Goal: Task Accomplishment & Management: Complete application form

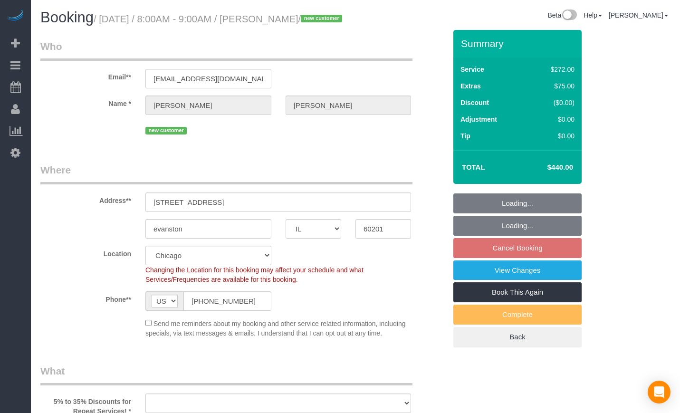
select select "IL"
select select "object:583"
select select "string:fspay-c293213c-14e1-4c59-9def-90cc9d7a21a8"
select select "number:1"
select select "number:58"
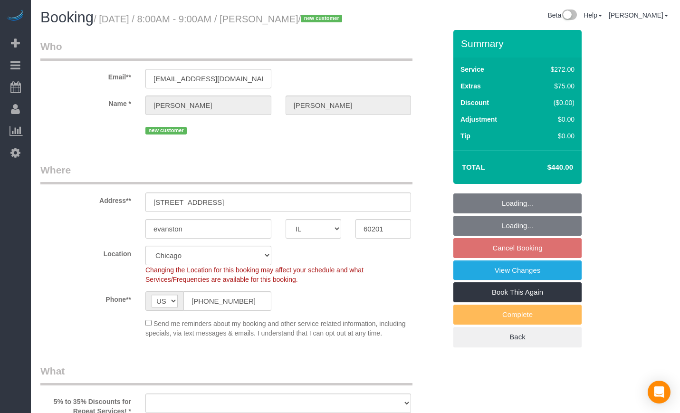
select select "number:139"
select select "number:106"
select select "object:1048"
select select "513"
select select "2"
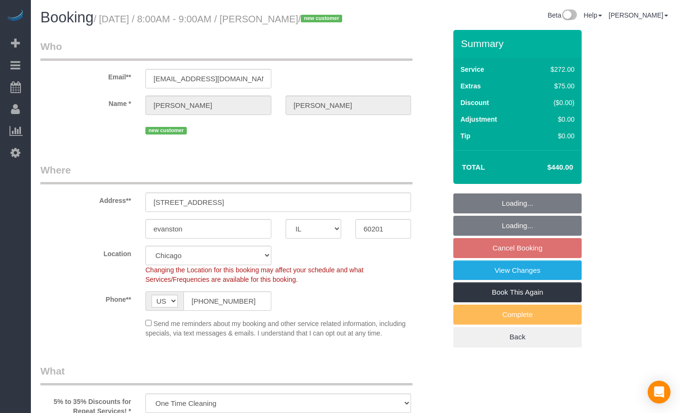
select select "spot1"
select select "2"
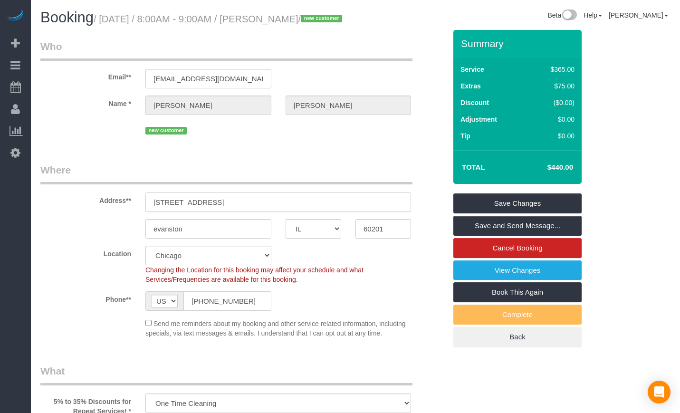
click at [243, 212] on input "[STREET_ADDRESS]" at bounding box center [278, 201] width 266 height 19
click at [159, 238] on input "evanston" at bounding box center [208, 228] width 126 height 19
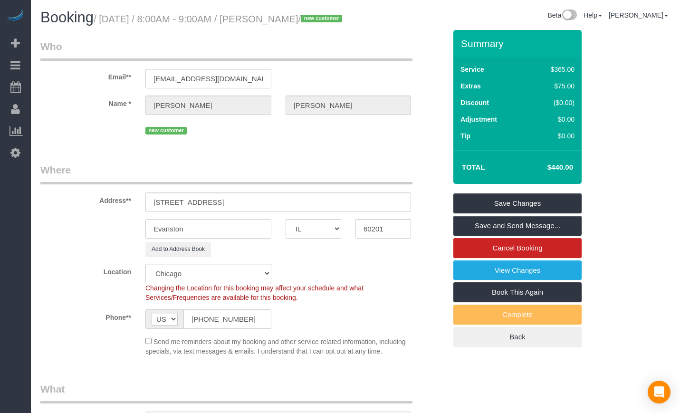
type input "Evanston"
click at [405, 329] on div "Phone** AF AL DZ AD AO AI AQ AG AR AM AW AU AT AZ BS BH BD BB BY BE BZ BJ BM BT…" at bounding box center [243, 318] width 420 height 19
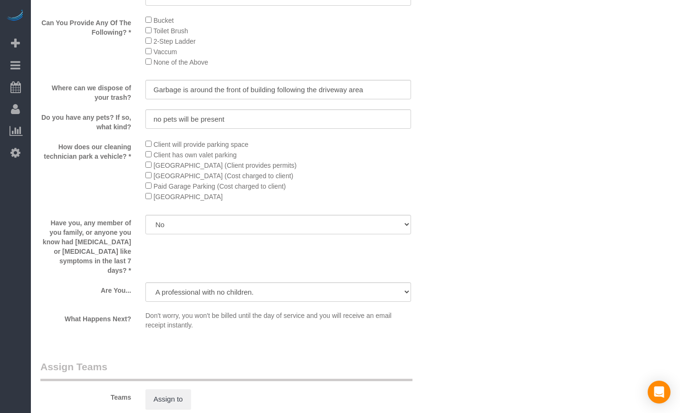
scroll to position [1505, 0]
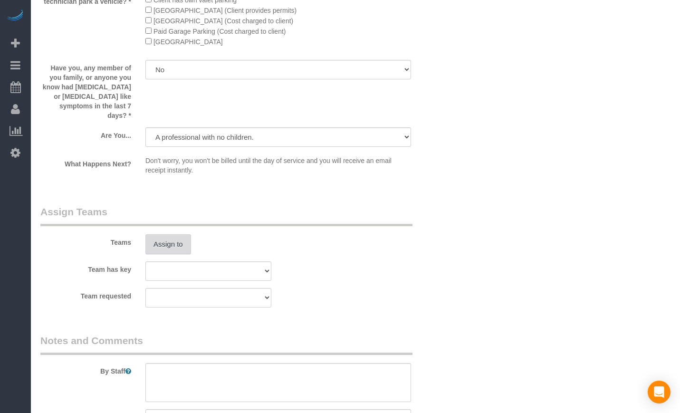
click at [181, 247] on button "Assign to" at bounding box center [168, 244] width 46 height 20
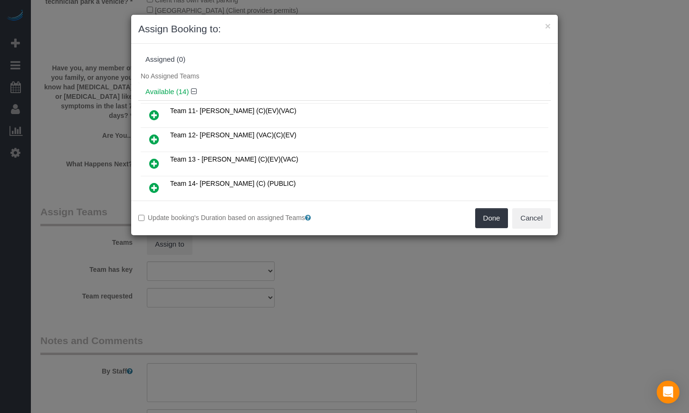
click at [153, 135] on icon at bounding box center [154, 139] width 10 height 11
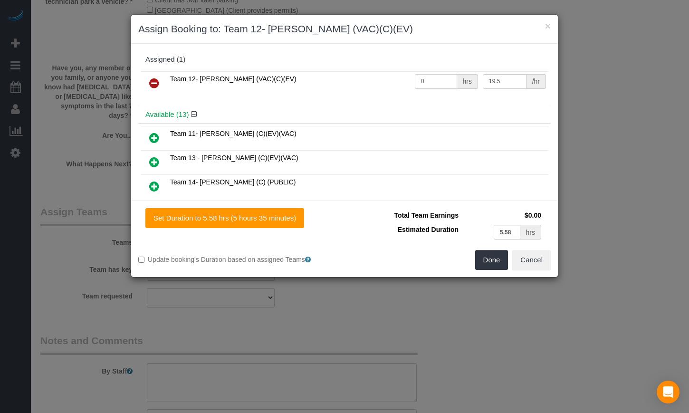
drag, startPoint x: 426, startPoint y: 81, endPoint x: 293, endPoint y: 81, distance: 133.5
click at [293, 81] on tr "Team 12- Candice P. (VAC)(C)(EV) 0 hrs 19.5 /hr" at bounding box center [345, 83] width 408 height 24
type input "5.57"
click at [424, 251] on div "Done Cancel" at bounding box center [450, 260] width 213 height 20
click at [499, 266] on button "Done" at bounding box center [491, 260] width 33 height 20
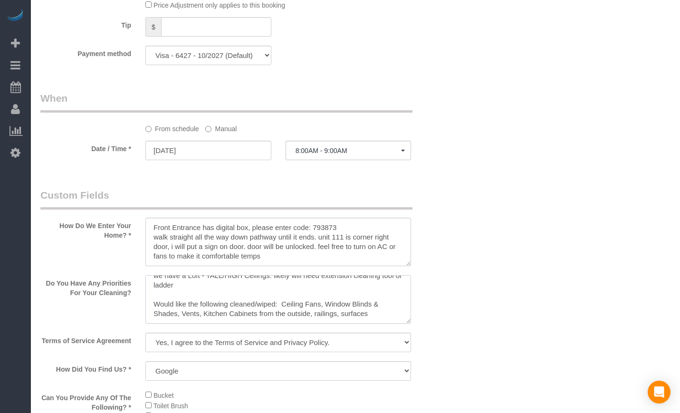
scroll to position [0, 0]
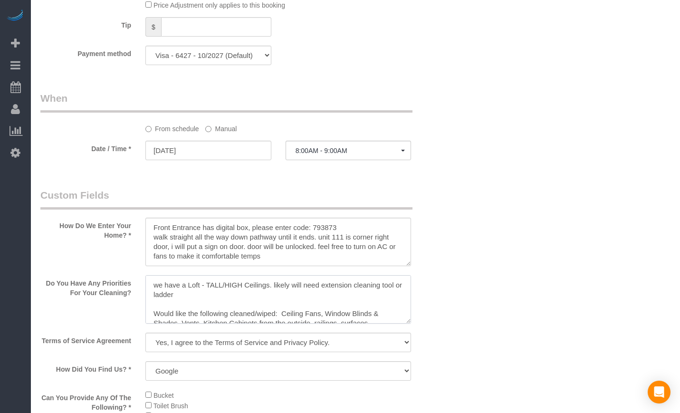
drag, startPoint x: 216, startPoint y: 306, endPoint x: 149, endPoint y: 289, distance: 69.0
click at [187, 316] on textarea at bounding box center [278, 299] width 266 height 48
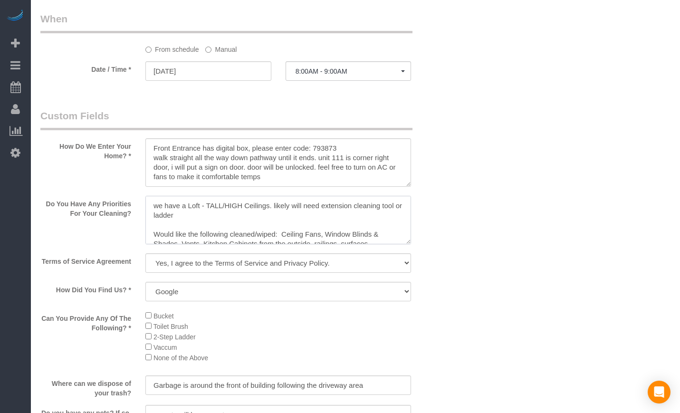
scroll to position [10, 0]
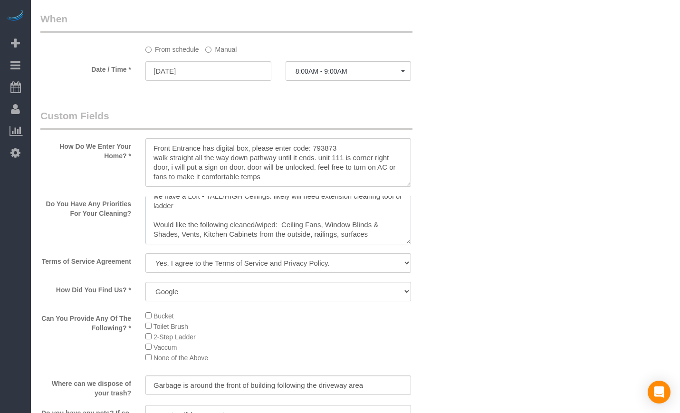
drag, startPoint x: 237, startPoint y: 238, endPoint x: 238, endPoint y: 255, distance: 17.1
click at [238, 244] on textarea at bounding box center [278, 220] width 266 height 48
click at [376, 244] on textarea at bounding box center [278, 220] width 266 height 48
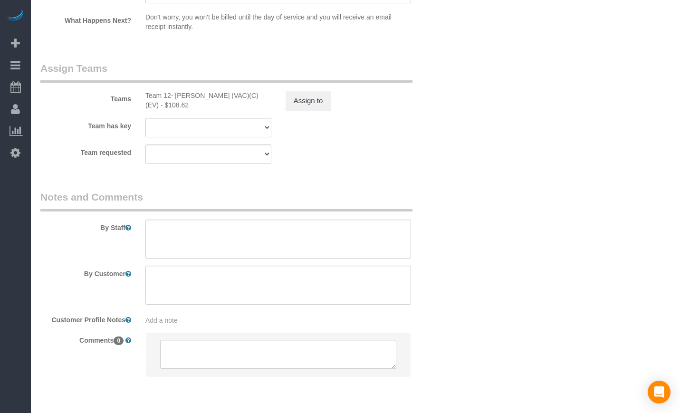
scroll to position [1688, 0]
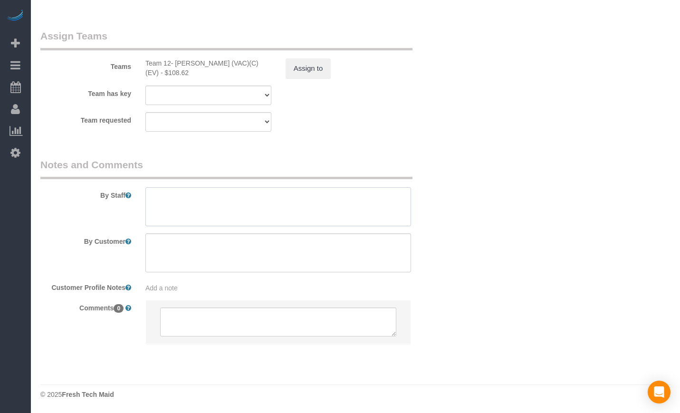
drag, startPoint x: 210, startPoint y: 219, endPoint x: 206, endPoint y: 215, distance: 6.0
click at [206, 215] on textarea at bounding box center [278, 206] width 266 height 39
paste textarea "Initial Cleaning. 1). One Time Deep Cleaning. 2) See priority listed in above s…"
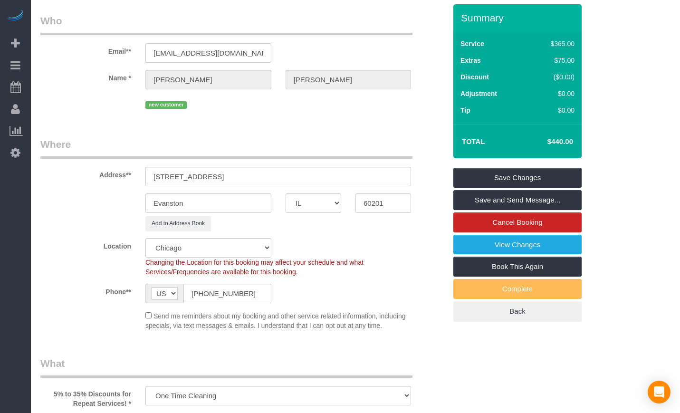
scroll to position [25, 0]
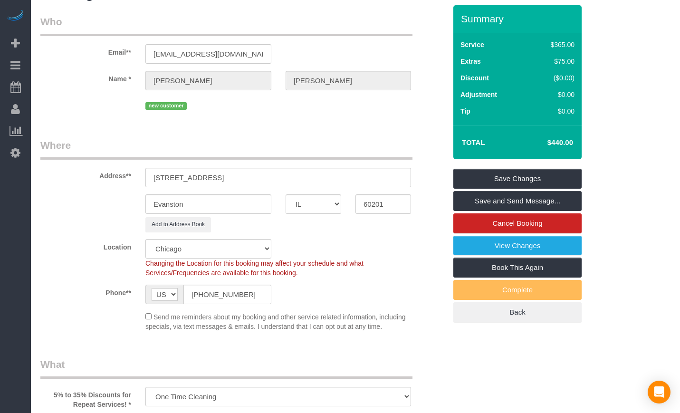
click at [362, 256] on div "Location Chicago Evanston Skokie Northwest Western Changing the Location for th…" at bounding box center [243, 258] width 420 height 38
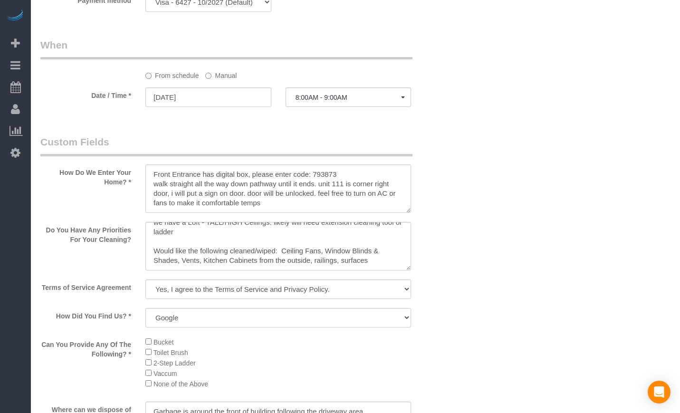
scroll to position [1030, 0]
drag, startPoint x: 272, startPoint y: 216, endPoint x: 124, endPoint y: 185, distance: 151.0
click at [124, 185] on div "How Do We Enter Your Home? *" at bounding box center [243, 174] width 420 height 80
click at [114, 213] on div "How Do We Enter Your Home? *" at bounding box center [243, 174] width 420 height 80
drag, startPoint x: 154, startPoint y: 189, endPoint x: 266, endPoint y: 211, distance: 113.8
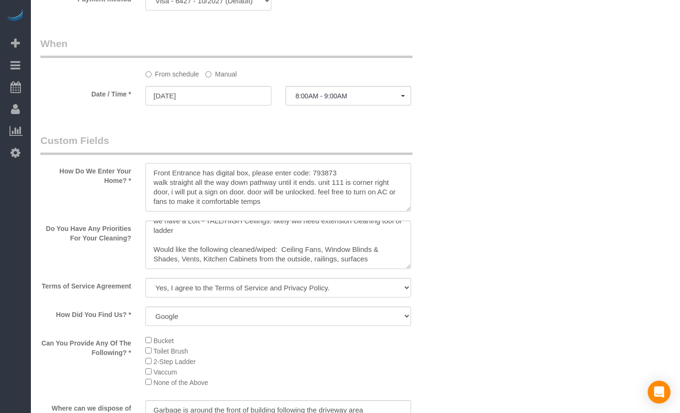
click at [266, 211] on textarea at bounding box center [278, 187] width 266 height 48
click at [271, 211] on textarea at bounding box center [278, 187] width 266 height 48
drag, startPoint x: 281, startPoint y: 217, endPoint x: 139, endPoint y: 185, distance: 145.5
click at [139, 185] on div at bounding box center [278, 188] width 280 height 50
click at [242, 199] on textarea at bounding box center [278, 187] width 266 height 48
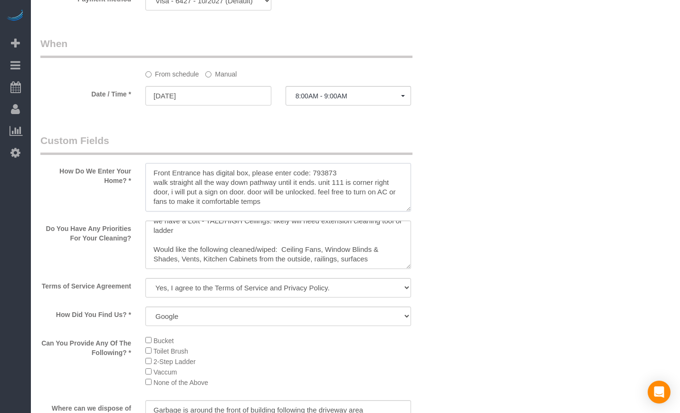
drag, startPoint x: 184, startPoint y: 188, endPoint x: 282, endPoint y: 214, distance: 101.2
click at [282, 211] on textarea at bounding box center [278, 187] width 266 height 48
drag, startPoint x: 307, startPoint y: 185, endPoint x: 321, endPoint y: 185, distance: 13.8
click at [321, 185] on textarea at bounding box center [278, 187] width 266 height 48
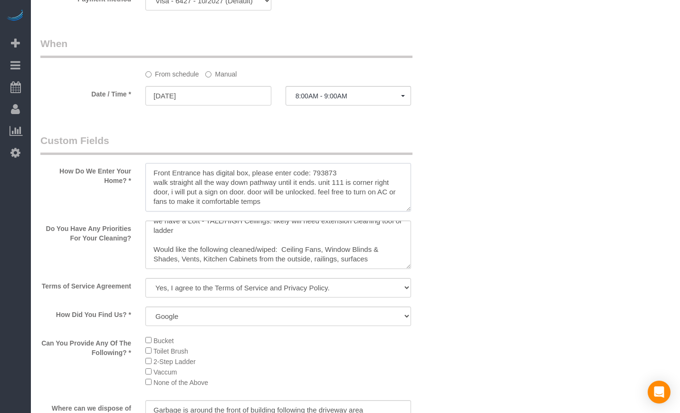
click at [323, 188] on textarea at bounding box center [278, 187] width 266 height 48
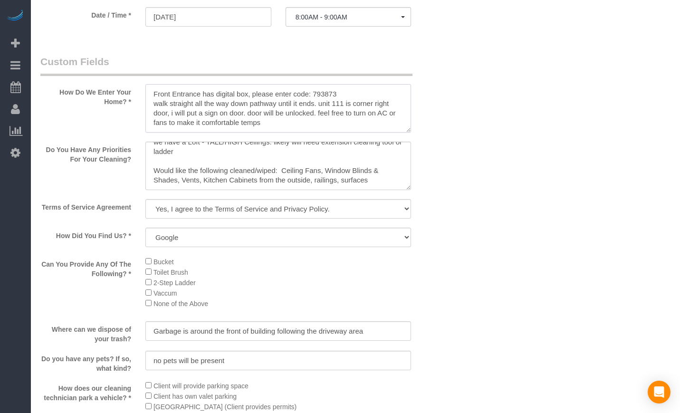
scroll to position [0, 0]
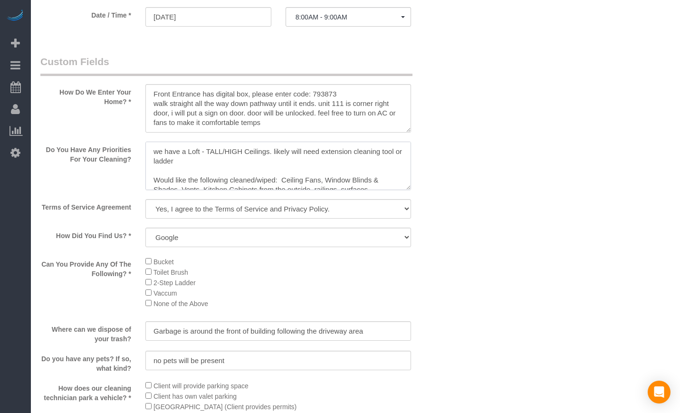
drag, startPoint x: 190, startPoint y: 165, endPoint x: 258, endPoint y: 166, distance: 68.0
click at [258, 166] on textarea at bounding box center [278, 166] width 266 height 48
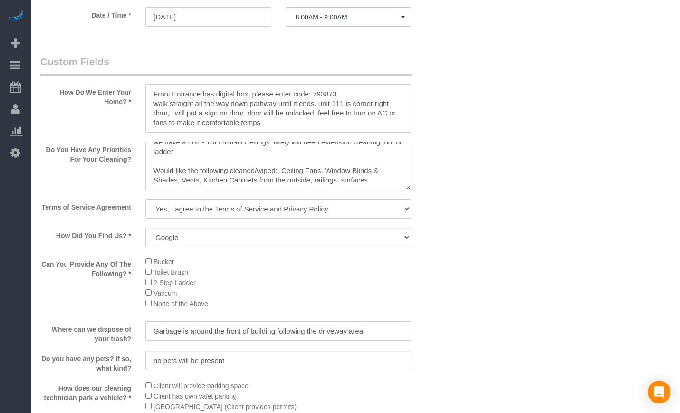
click at [232, 181] on textarea at bounding box center [278, 166] width 266 height 48
drag, startPoint x: 227, startPoint y: 185, endPoint x: 272, endPoint y: 182, distance: 45.7
click at [272, 182] on textarea at bounding box center [278, 166] width 266 height 48
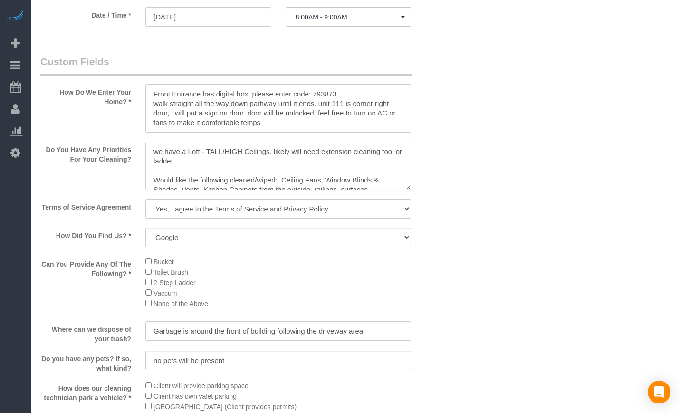
click at [331, 190] on textarea at bounding box center [278, 166] width 266 height 48
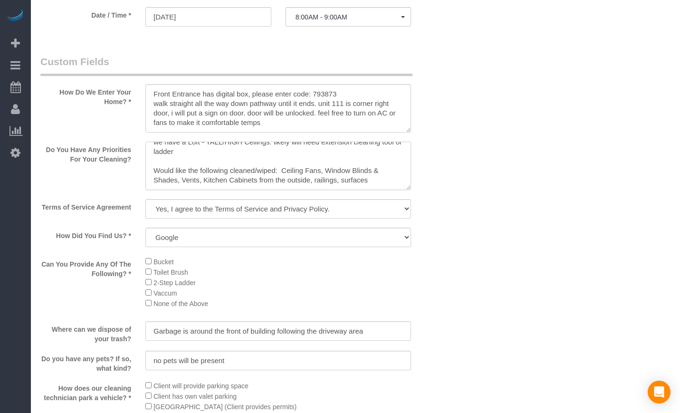
drag, startPoint x: 318, startPoint y: 187, endPoint x: 372, endPoint y: 210, distance: 57.9
click at [372, 210] on sui-booking-custom-fields "How Do We Enter Your Home? * Do You Have Any Priorities For Your Cleaning? Term…" at bounding box center [243, 315] width 406 height 520
click at [381, 190] on textarea at bounding box center [278, 166] width 266 height 48
drag, startPoint x: 367, startPoint y: 199, endPoint x: 141, endPoint y: 173, distance: 227.5
click at [141, 173] on div at bounding box center [278, 167] width 280 height 50
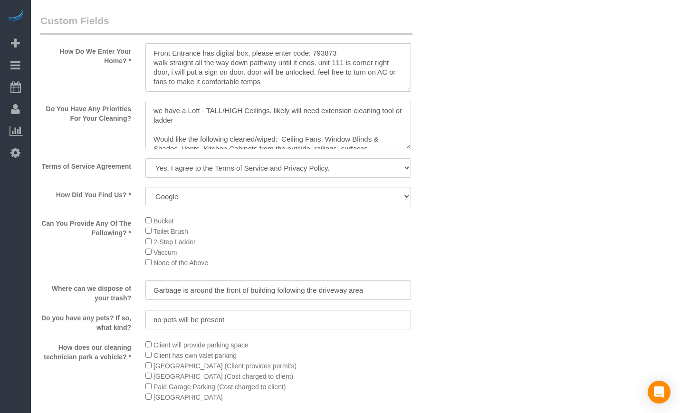
scroll to position [1108, 0]
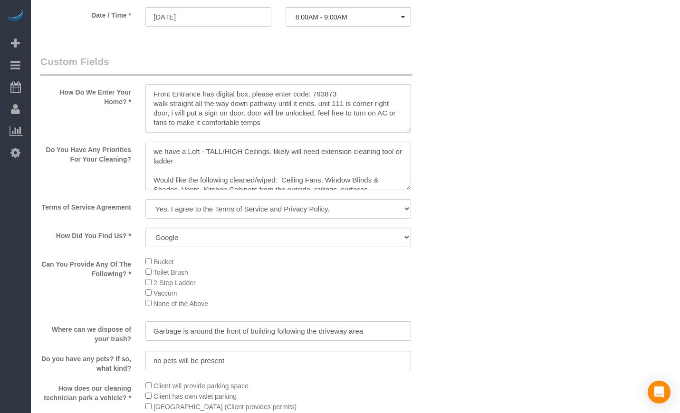
drag, startPoint x: 260, startPoint y: 178, endPoint x: 68, endPoint y: 163, distance: 192.0
click at [68, 163] on div "Do You Have Any Priorities For Your Cleaning?" at bounding box center [243, 167] width 420 height 50
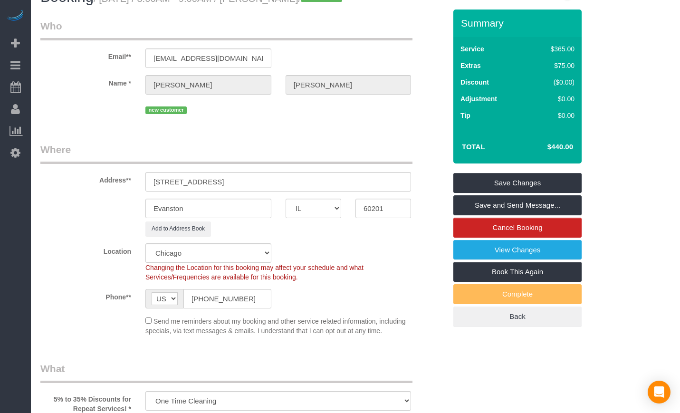
scroll to position [0, 0]
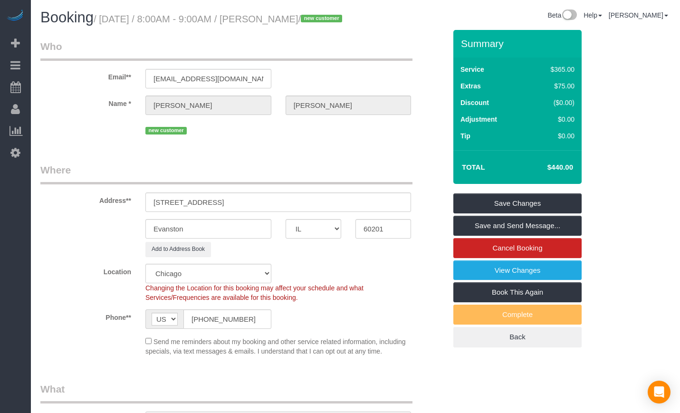
drag, startPoint x: 461, startPoint y: 181, endPoint x: 576, endPoint y: 182, distance: 115.0
click at [576, 182] on div "Total $440.00" at bounding box center [517, 167] width 128 height 34
click at [576, 179] on td "$440.00" at bounding box center [546, 167] width 62 height 24
drag, startPoint x: 576, startPoint y: 182, endPoint x: 457, endPoint y: 181, distance: 119.7
click at [457, 181] on div "Total $440.00" at bounding box center [517, 167] width 128 height 34
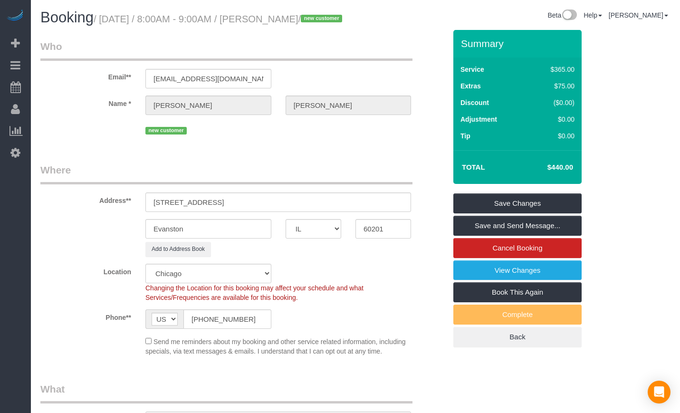
click at [445, 181] on div "Address** 2100 greenwood st, 111" at bounding box center [243, 187] width 420 height 49
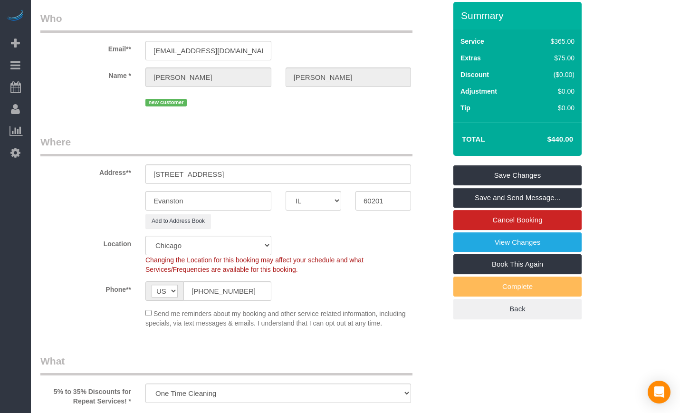
scroll to position [25, 0]
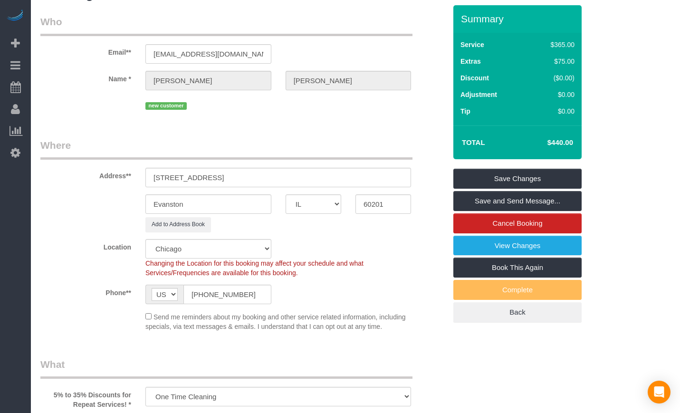
drag, startPoint x: 311, startPoint y: 289, endPoint x: 132, endPoint y: 279, distance: 179.4
click at [132, 277] on div "Location Chicago Evanston Skokie Northwest Western Changing the Location for th…" at bounding box center [243, 258] width 420 height 38
drag, startPoint x: 312, startPoint y: 289, endPoint x: 147, endPoint y: 276, distance: 165.4
click at [147, 276] on div "Changing the Location for this booking may affect your schedule and what Servic…" at bounding box center [278, 267] width 280 height 19
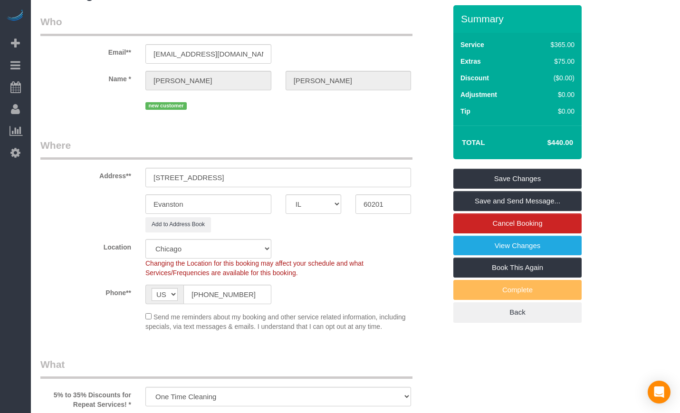
click at [147, 276] on span "Changing the Location for this booking may affect your schedule and what Servic…" at bounding box center [254, 267] width 218 height 17
drag, startPoint x: 147, startPoint y: 276, endPoint x: 298, endPoint y: 281, distance: 151.2
click at [298, 277] on span "Changing the Location for this booking may affect your schedule and what Servic…" at bounding box center [254, 267] width 218 height 17
click at [403, 160] on legend "Where" at bounding box center [226, 148] width 372 height 21
drag, startPoint x: 401, startPoint y: 159, endPoint x: 423, endPoint y: 218, distance: 63.1
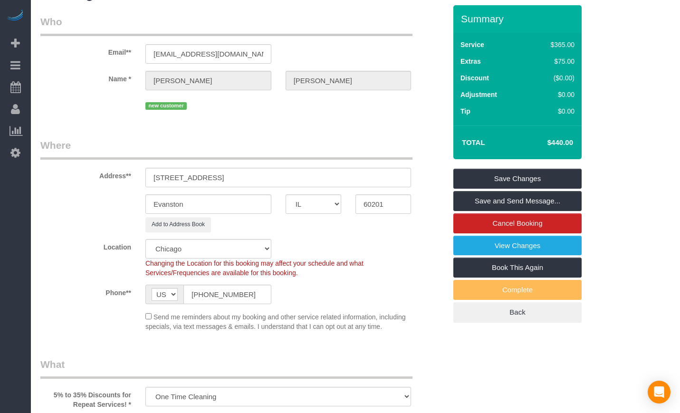
click at [425, 191] on fieldset "Where Address** 2100 greenwood st, 111 Evanston AK AL AR AZ CA CO CT DC DE FL G…" at bounding box center [243, 238] width 406 height 200
click at [420, 230] on sui-booking-address "Address** 2100 greenwood st, 111 Evanston AK AL AR AZ CA CO CT DC DE FL GA HI I…" at bounding box center [243, 185] width 406 height 94
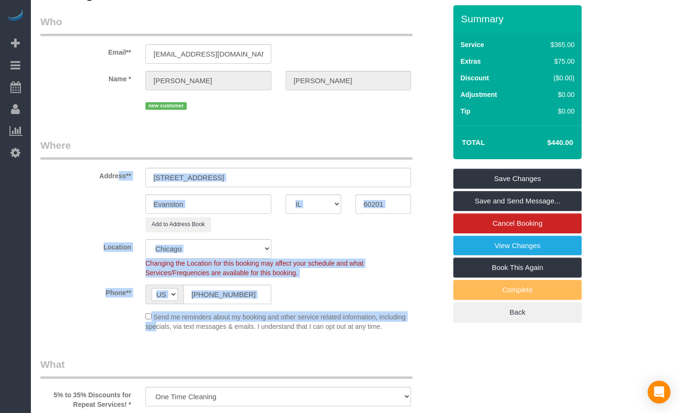
drag, startPoint x: 93, startPoint y: 190, endPoint x: 385, endPoint y: 337, distance: 326.8
click at [378, 333] on fieldset "Where Address** 2100 greenwood st, 111 Evanston AK AL AR AZ CA CO CT DC DE FL G…" at bounding box center [243, 238] width 406 height 200
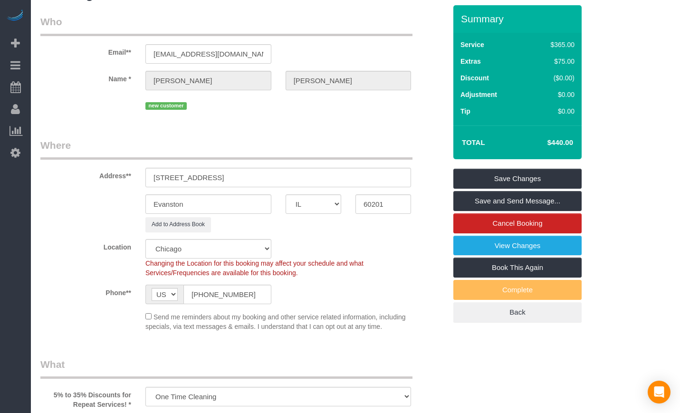
click at [395, 331] on div "Send me reminders about my booking and other service related information, inclu…" at bounding box center [278, 321] width 280 height 20
drag, startPoint x: 390, startPoint y: 346, endPoint x: 81, endPoint y: 171, distance: 355.1
click at [81, 171] on fieldset "Where Address** 2100 greenwood st, 111 Evanston AK AL AR AZ CA CO CT DC DE FL G…" at bounding box center [243, 238] width 406 height 200
click at [81, 183] on div "Address** 2100 greenwood st, 111" at bounding box center [243, 162] width 420 height 49
drag, startPoint x: 91, startPoint y: 188, endPoint x: 393, endPoint y: 349, distance: 342.2
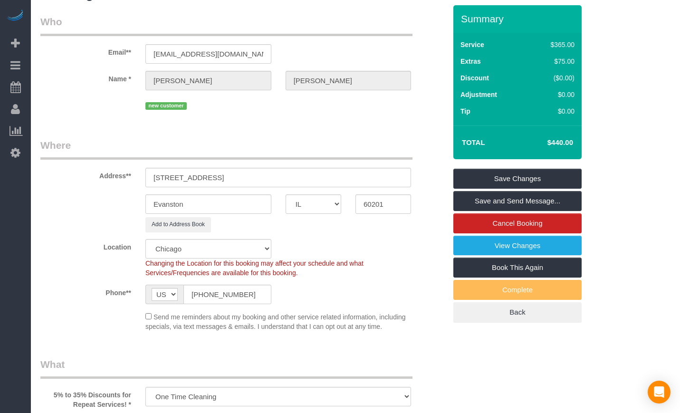
click at [393, 338] on fieldset "Where Address** 2100 greenwood st, 111 Evanston AK AL AR AZ CA CO CT DC DE FL G…" at bounding box center [243, 238] width 406 height 200
click at [384, 331] on div "Send me reminders about my booking and other service related information, inclu…" at bounding box center [278, 321] width 280 height 20
drag, startPoint x: 392, startPoint y: 343, endPoint x: 100, endPoint y: 192, distance: 328.7
click at [100, 192] on fieldset "Where Address** 2100 greenwood st, 111 Evanston AK AL AR AZ CA CO CT DC DE FL G…" at bounding box center [243, 238] width 406 height 200
click at [95, 187] on div "Address** 2100 greenwood st, 111" at bounding box center [243, 162] width 420 height 49
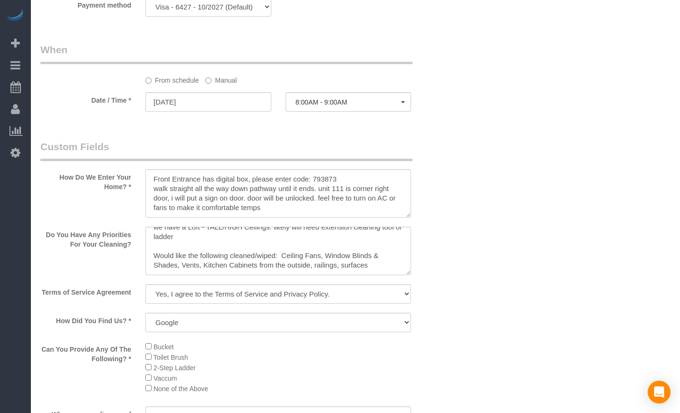
scroll to position [1030, 0]
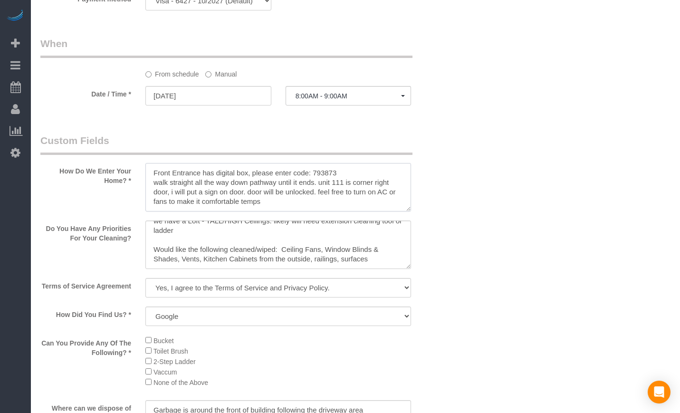
drag, startPoint x: 324, startPoint y: 216, endPoint x: 84, endPoint y: 190, distance: 241.8
click at [84, 190] on div "How Do We Enter Your Home? *" at bounding box center [243, 174] width 420 height 80
click at [104, 213] on div "How Do We Enter Your Home? *" at bounding box center [243, 174] width 420 height 80
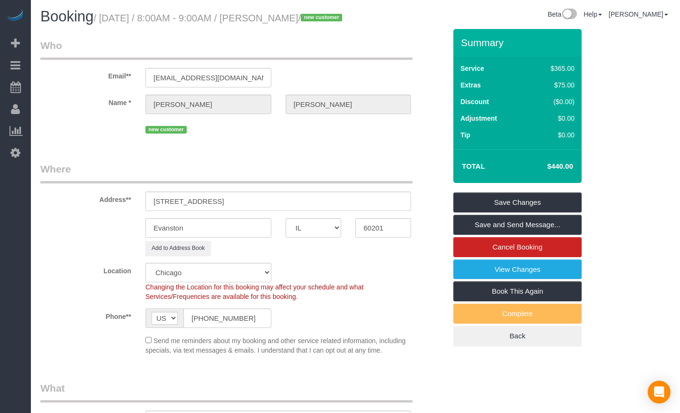
scroll to position [0, 0]
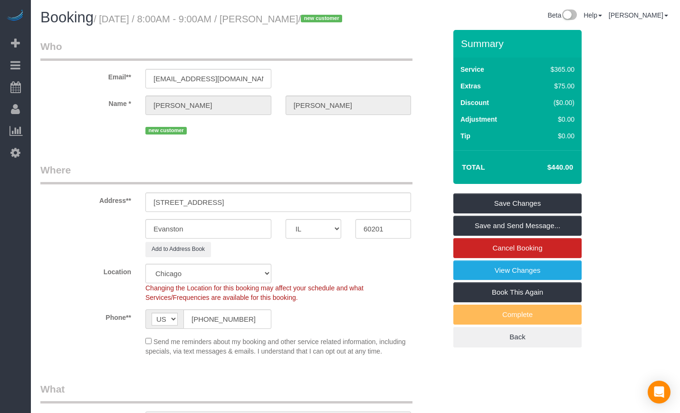
click at [427, 207] on div "Address** 2100 greenwood st, 111" at bounding box center [243, 187] width 420 height 49
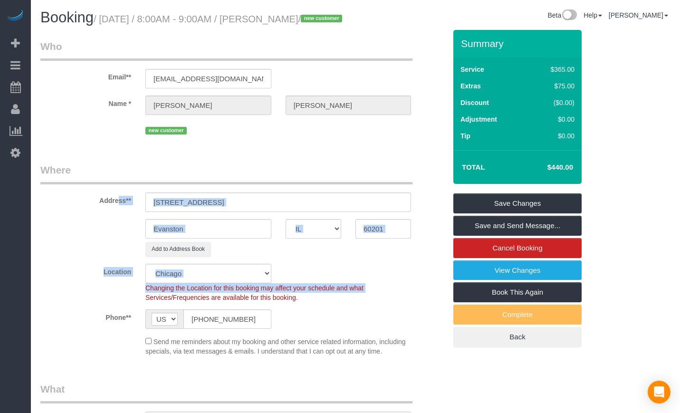
drag, startPoint x: 425, startPoint y: 169, endPoint x: 428, endPoint y: 275, distance: 106.5
click at [429, 291] on div "Location Chicago Evanston Skokie Northwest Western Changing the Location for th…" at bounding box center [243, 283] width 420 height 38
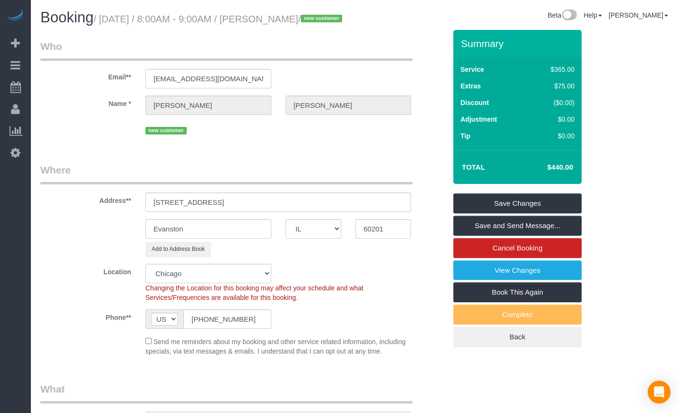
drag, startPoint x: 430, startPoint y: 195, endPoint x: 74, endPoint y: 193, distance: 356.3
click at [74, 193] on fieldset "Where Address** 2100 greenwood st, 111 Evanston AK AL AR AZ CA CO CT DC DE FL G…" at bounding box center [243, 263] width 406 height 200
click at [29, 181] on div "Beta Add Booking Bookings Active Bookings Cancelled Bookings Quote Inquiries Do…" at bounding box center [15, 206] width 31 height 413
drag, startPoint x: 42, startPoint y: 181, endPoint x: 430, endPoint y: 202, distance: 388.7
click at [430, 202] on fieldset "Where Address** 2100 greenwood st, 111 Evanston AK AL AR AZ CA CO CT DC DE FL G…" at bounding box center [243, 263] width 406 height 200
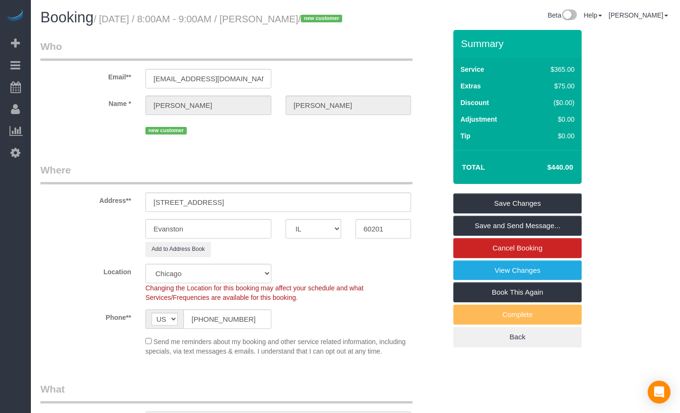
click at [430, 202] on div "Address** 2100 greenwood st, 111" at bounding box center [243, 187] width 420 height 49
drag, startPoint x: 430, startPoint y: 201, endPoint x: 58, endPoint y: 188, distance: 372.2
click at [59, 188] on fieldset "Where Address** 2100 greenwood st, 111 Evanston AK AL AR AZ CA CO CT DC DE FL G…" at bounding box center [243, 263] width 406 height 200
click at [45, 181] on legend "Where" at bounding box center [226, 173] width 372 height 21
drag, startPoint x: 43, startPoint y: 182, endPoint x: 461, endPoint y: 201, distance: 419.0
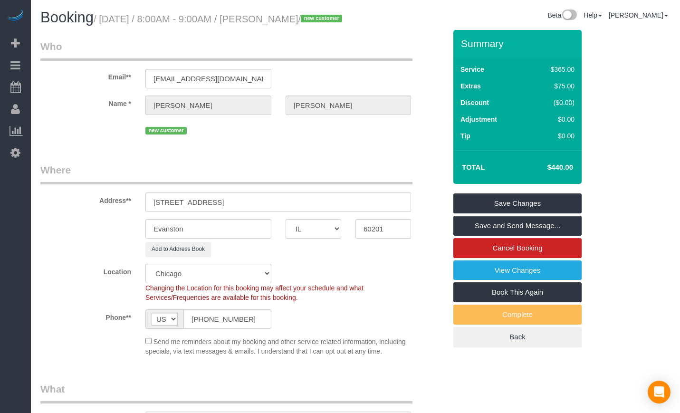
click at [461, 30] on form "Who Email** scottloza24@gmail.com Name * Scott Loza new customer Where Address*…" at bounding box center [355, 30] width 630 height 0
click at [424, 209] on div "Address** 2100 greenwood st, 111" at bounding box center [243, 187] width 420 height 49
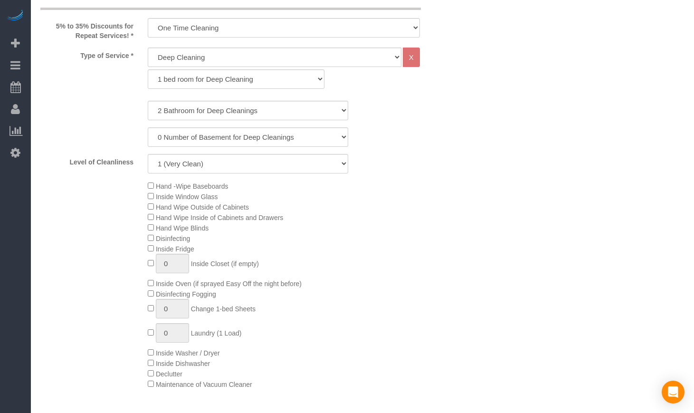
scroll to position [396, 0]
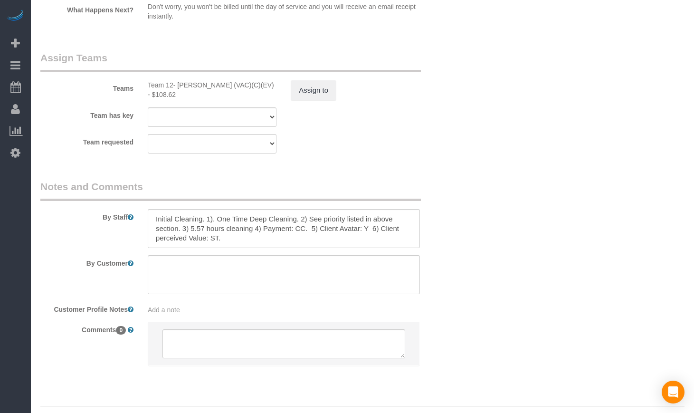
scroll to position [1663, 0]
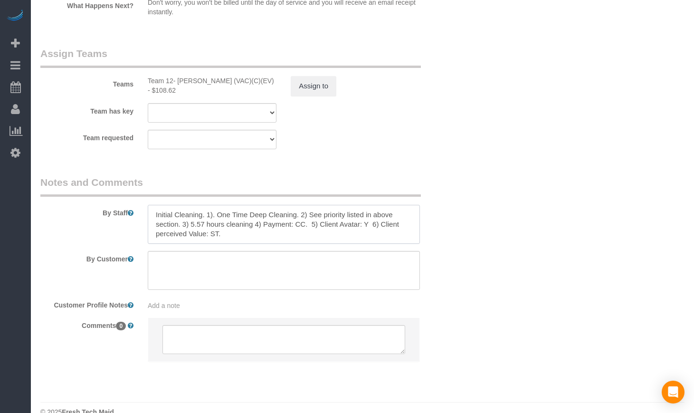
click at [277, 243] on textarea at bounding box center [284, 224] width 272 height 39
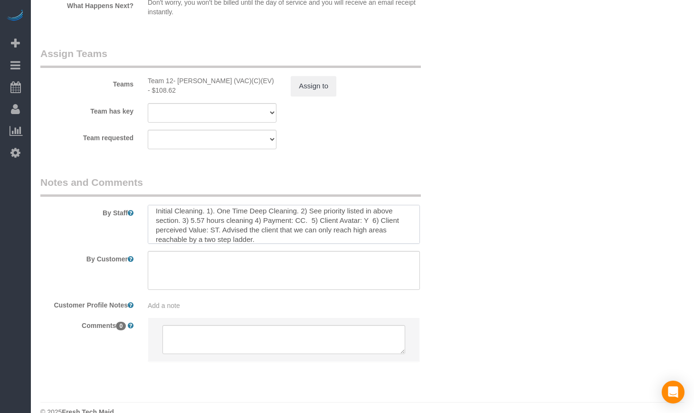
click at [268, 244] on textarea at bounding box center [284, 224] width 272 height 39
click at [371, 244] on textarea at bounding box center [284, 224] width 272 height 39
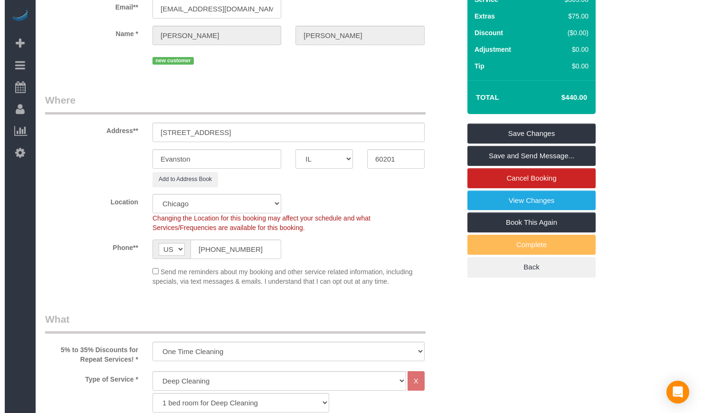
scroll to position [0, 0]
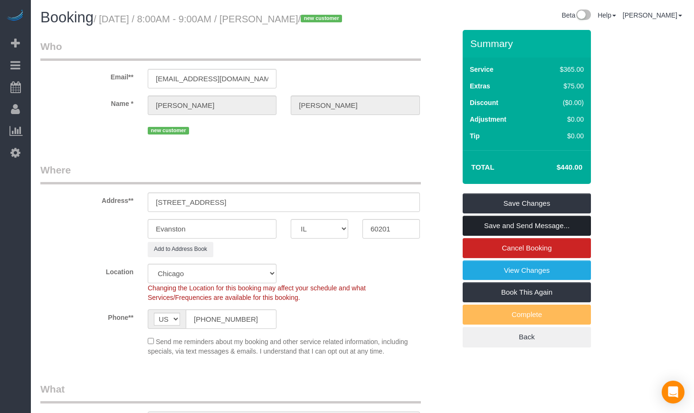
type textarea "Initial Cleaning. 1). One Time Deep Cleaning. 2) See priority listed in above s…"
click at [488, 236] on link "Save and Send Message..." at bounding box center [527, 226] width 128 height 20
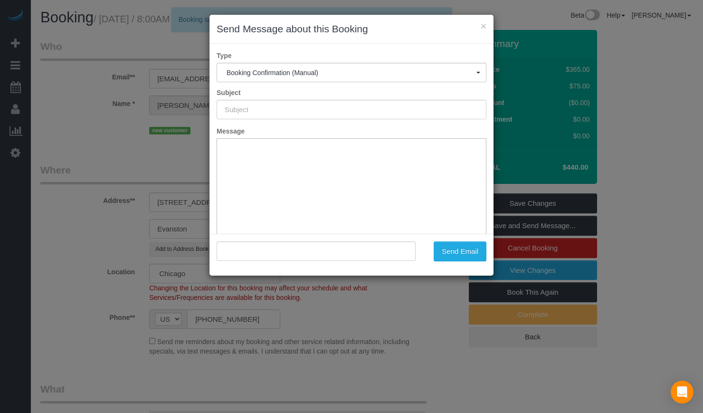
type input "Your Booking With Fresh Tech Maid, Confirmed!"
type input ""Scott Loza" <scottloza24@gmail.com>"
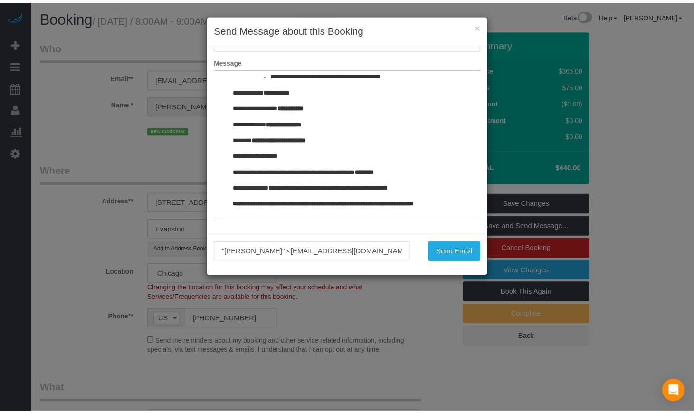
scroll to position [1196, 0]
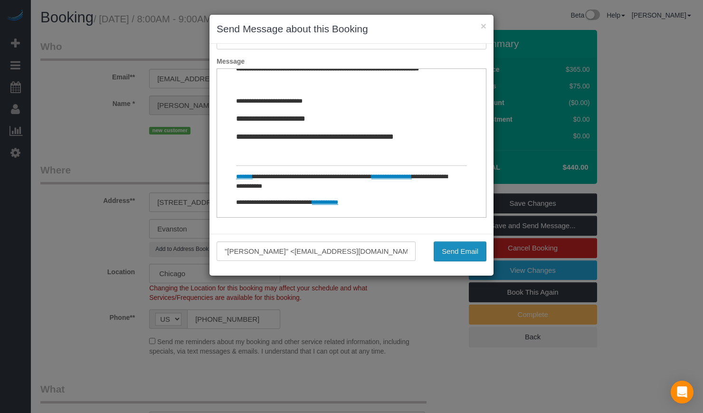
click at [478, 257] on button "Send Email" at bounding box center [460, 251] width 53 height 20
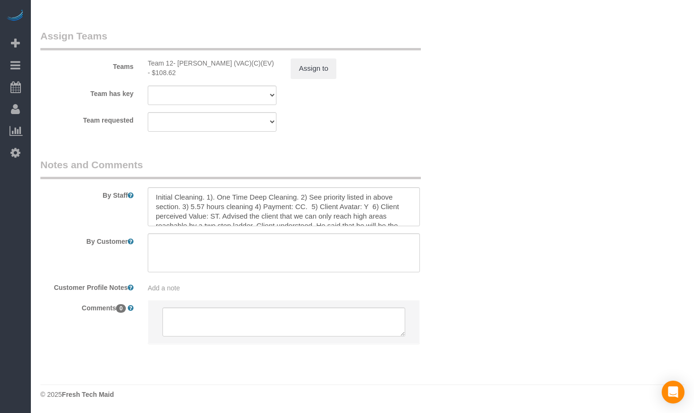
scroll to position [1722, 0]
click at [284, 204] on textarea at bounding box center [284, 206] width 272 height 39
click at [373, 208] on textarea at bounding box center [284, 206] width 272 height 39
click at [373, 216] on textarea at bounding box center [284, 206] width 272 height 39
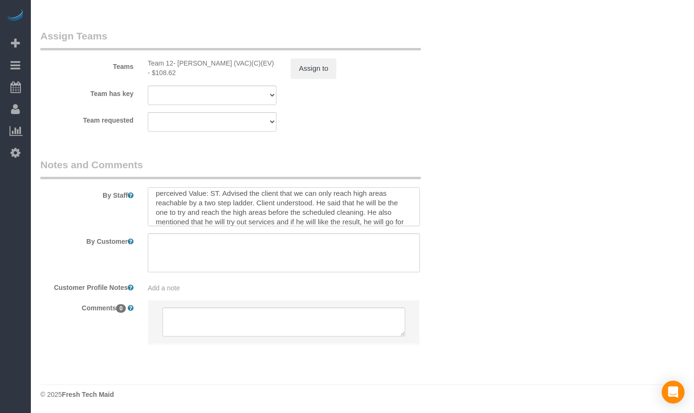
scroll to position [32, 0]
type textarea "Initial Cleaning. 1). One Time Deep Cleaning. 2) See priority listed in above s…"
click at [457, 248] on div "By Customer" at bounding box center [247, 252] width 429 height 39
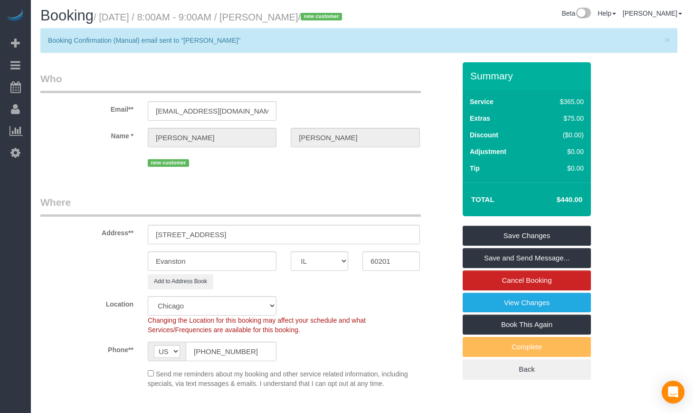
scroll to position [0, 0]
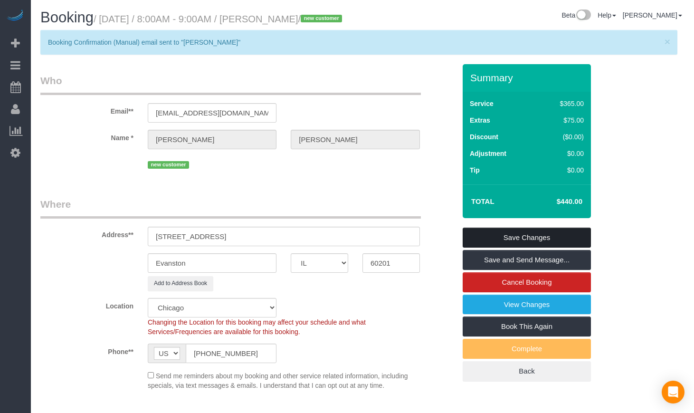
click at [507, 248] on link "Save Changes" at bounding box center [527, 238] width 128 height 20
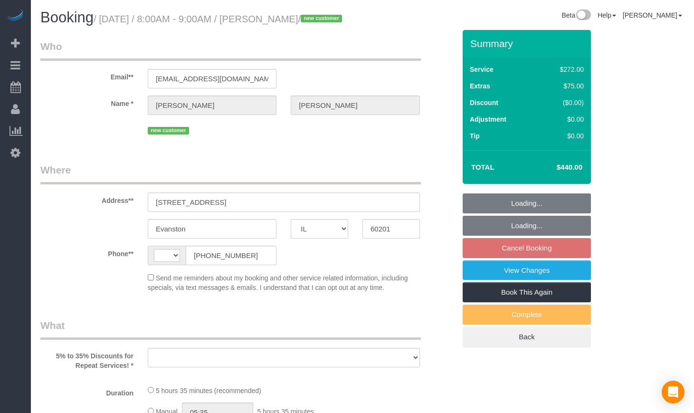
select select "IL"
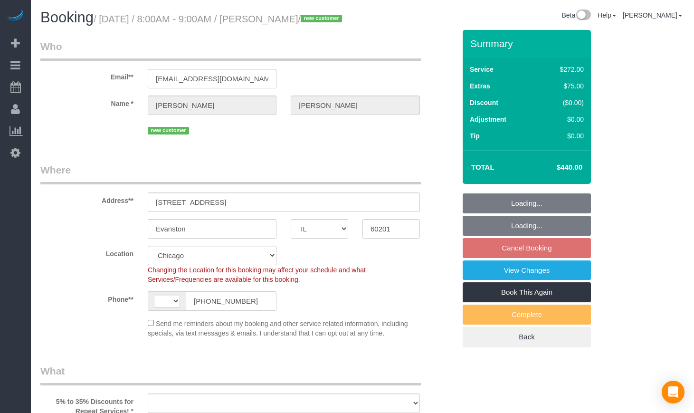
select select "string:[GEOGRAPHIC_DATA]"
select select "object:589"
select select "number:1"
select select "number:58"
select select "number:139"
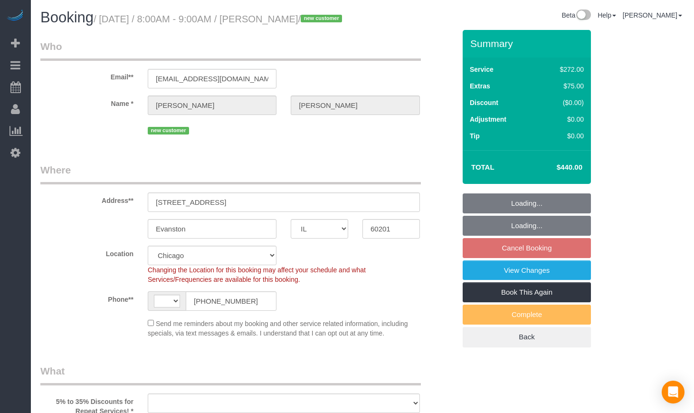
select select "number:106"
select select "object:1061"
select select "513"
select select "2"
select select "spot1"
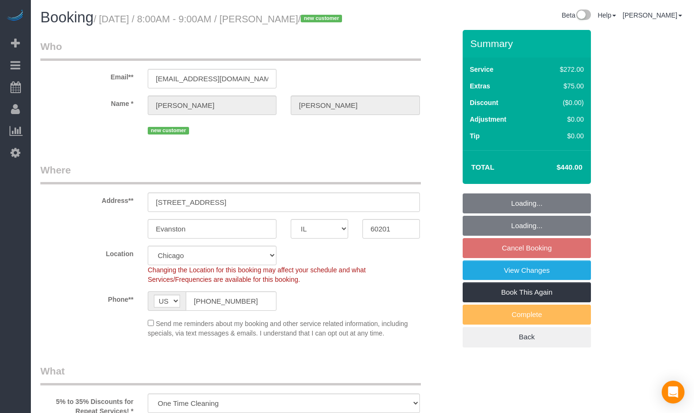
select select "2"
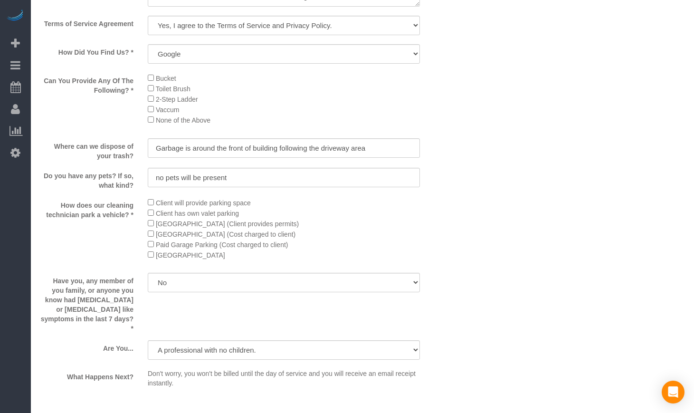
scroll to position [1036, 0]
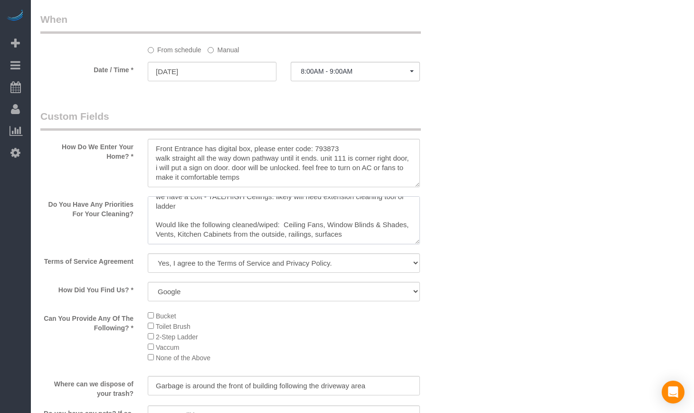
click at [238, 232] on textarea at bounding box center [284, 220] width 272 height 48
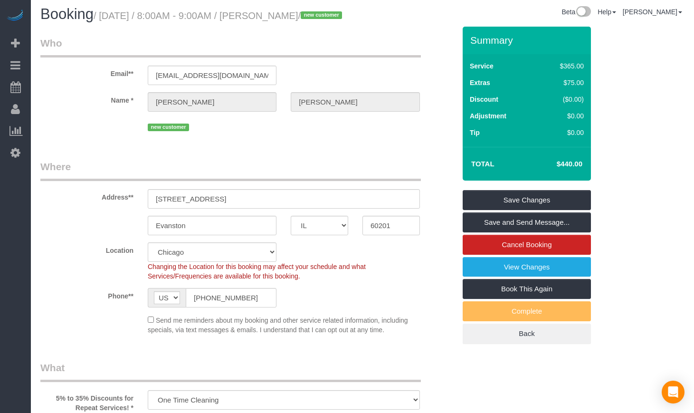
scroll to position [0, 0]
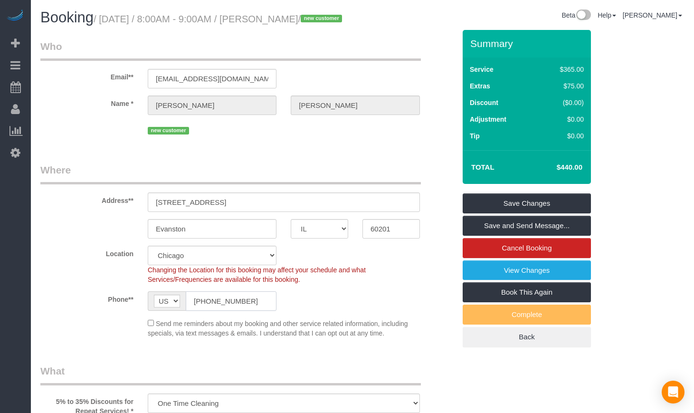
click at [253, 311] on input "[PHONE_NUMBER]" at bounding box center [231, 300] width 91 height 19
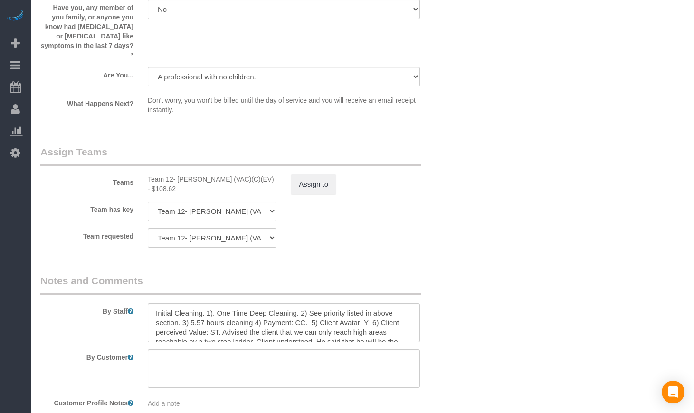
scroll to position [1583, 0]
